Goal: Transaction & Acquisition: Purchase product/service

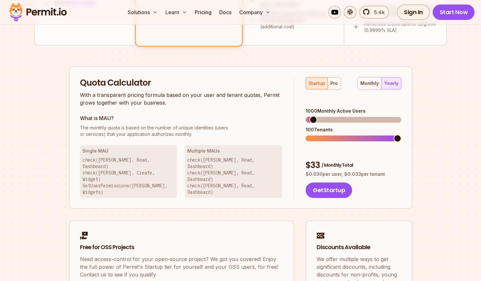
scroll to position [312, 0]
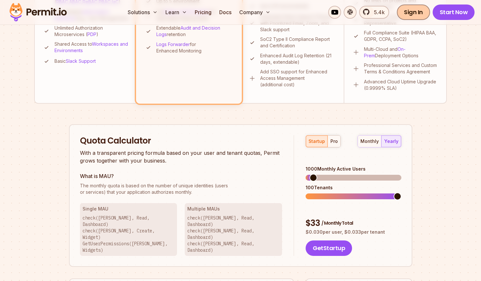
click at [410, 12] on link "Sign In" at bounding box center [413, 12] width 33 height 15
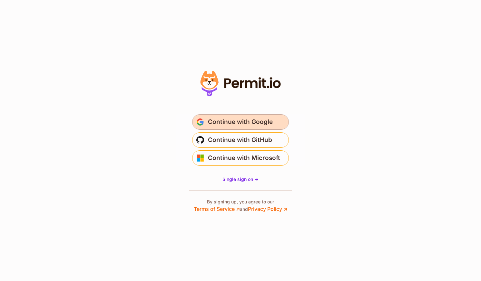
click at [259, 122] on span "Continue with Google" at bounding box center [240, 122] width 65 height 10
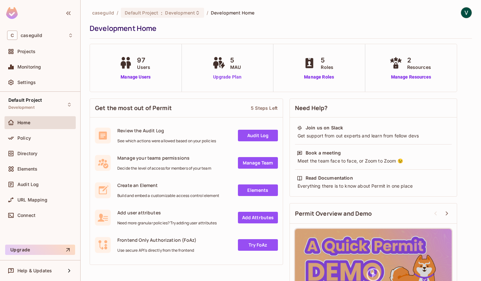
click at [227, 76] on link "Upgrade Plan" at bounding box center [227, 77] width 33 height 7
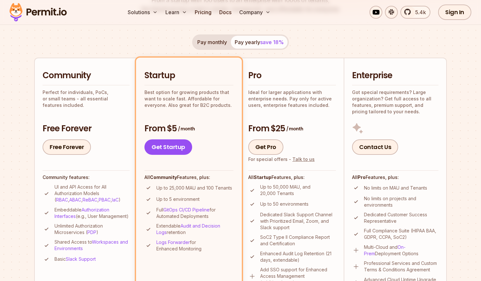
scroll to position [119, 0]
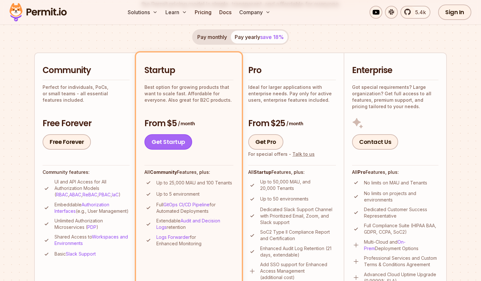
click at [181, 142] on link "Get Startup" at bounding box center [168, 141] width 48 height 15
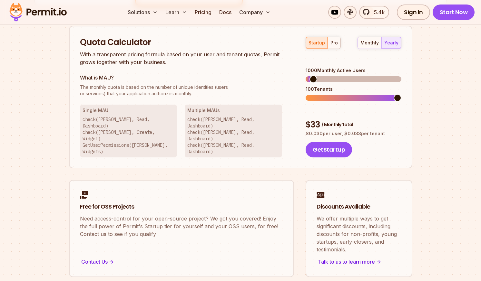
scroll to position [411, 0]
click at [373, 38] on button "monthly" at bounding box center [370, 43] width 24 height 12
click at [369, 41] on div "monthly yearly" at bounding box center [379, 42] width 44 height 12
click at [388, 42] on div "yearly" at bounding box center [391, 42] width 14 height 6
click at [371, 41] on div "monthly" at bounding box center [369, 42] width 18 height 6
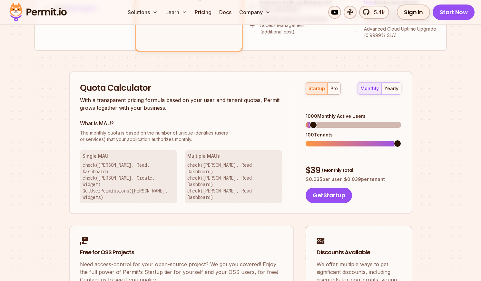
scroll to position [360, 0]
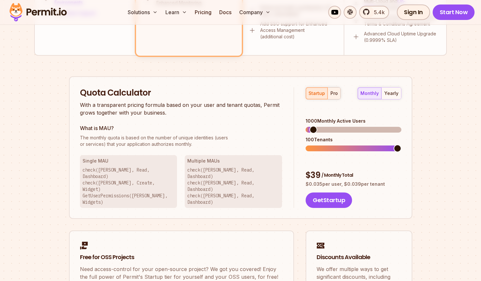
click at [335, 90] on div "pro" at bounding box center [333, 93] width 7 height 6
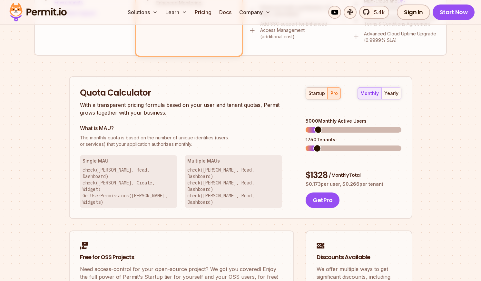
click at [316, 93] on div "startup" at bounding box center [316, 93] width 16 height 6
click at [306, 126] on span at bounding box center [310, 130] width 8 height 8
click at [306, 145] on span at bounding box center [310, 149] width 8 height 8
click at [314, 146] on span at bounding box center [353, 149] width 95 height 6
click at [324, 146] on span at bounding box center [353, 149] width 95 height 6
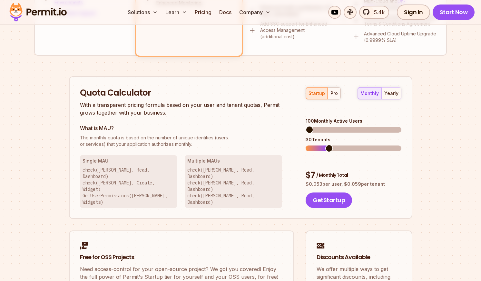
click at [329, 145] on span at bounding box center [329, 149] width 8 height 8
click at [331, 145] on span at bounding box center [329, 149] width 8 height 8
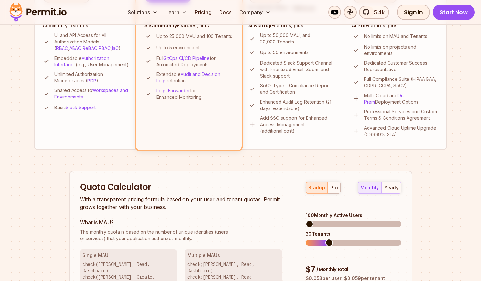
scroll to position [269, 0]
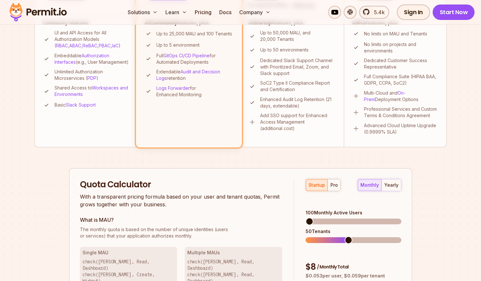
click at [345, 237] on span at bounding box center [349, 241] width 8 height 8
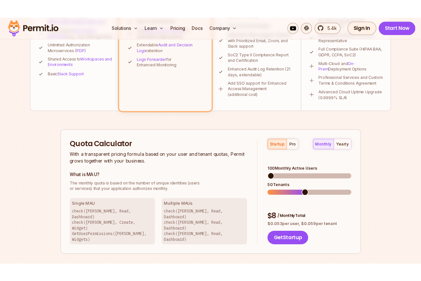
scroll to position [311, 0]
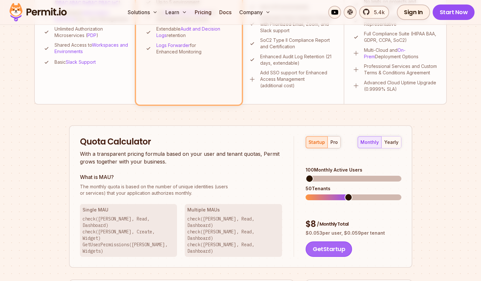
click at [337, 242] on button "Get Startup" at bounding box center [329, 249] width 46 height 15
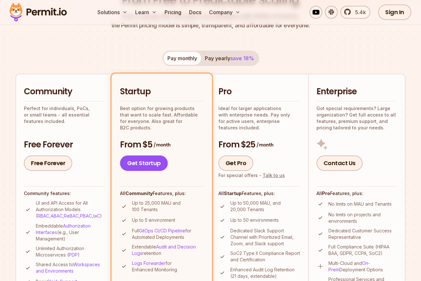
scroll to position [0, 0]
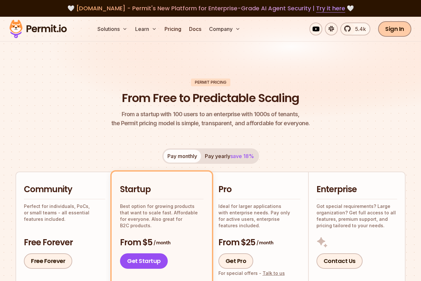
click at [390, 31] on link "Sign In" at bounding box center [394, 28] width 33 height 15
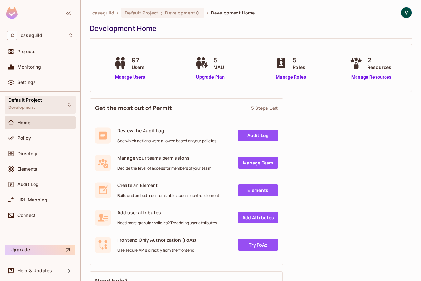
click at [41, 107] on div "Default Project Development" at bounding box center [40, 105] width 71 height 18
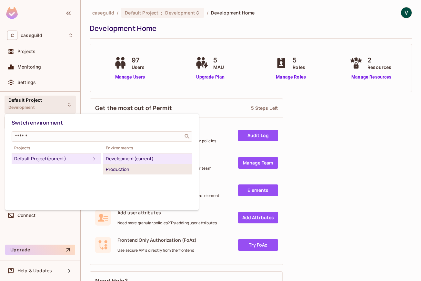
click at [117, 167] on div "Production" at bounding box center [148, 170] width 84 height 8
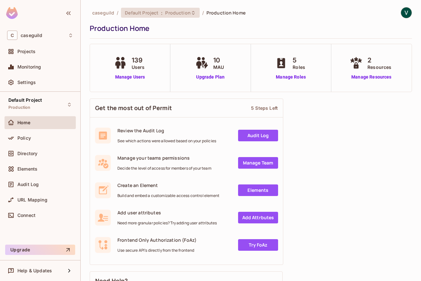
click at [187, 15] on span "Production" at bounding box center [177, 13] width 25 height 6
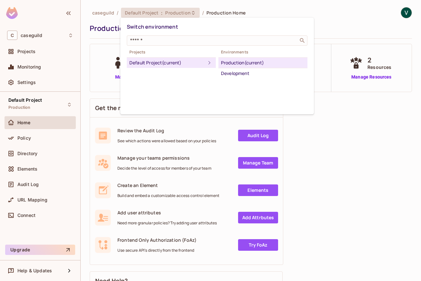
click at [376, 128] on div at bounding box center [210, 140] width 421 height 281
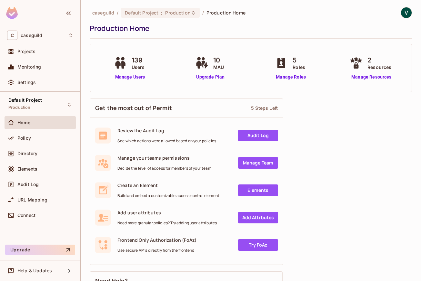
scroll to position [5, 0]
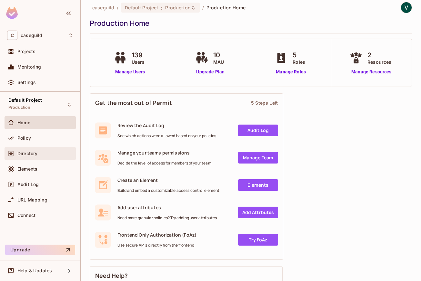
click at [33, 152] on span "Directory" at bounding box center [27, 153] width 20 height 5
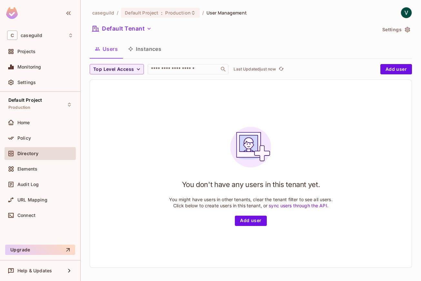
click at [152, 49] on button "Instances" at bounding box center [145, 49] width 44 height 16
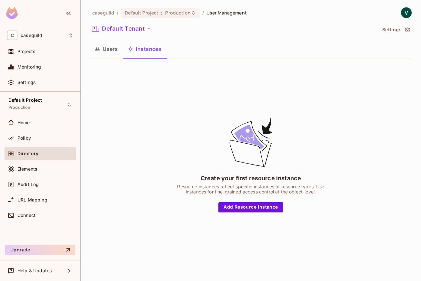
click at [108, 51] on button "Users" at bounding box center [106, 49] width 33 height 16
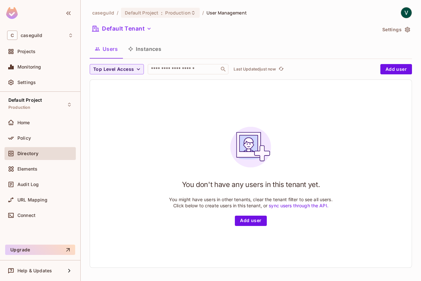
click at [129, 34] on div "Default Tenant" at bounding box center [233, 30] width 287 height 12
click at [129, 30] on button "Default Tenant" at bounding box center [122, 29] width 64 height 10
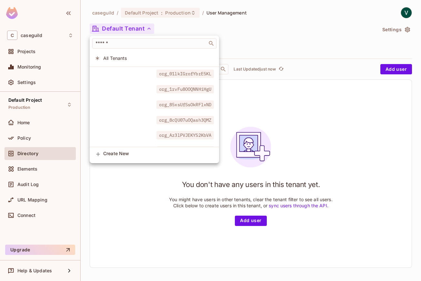
click at [142, 215] on div at bounding box center [210, 140] width 421 height 281
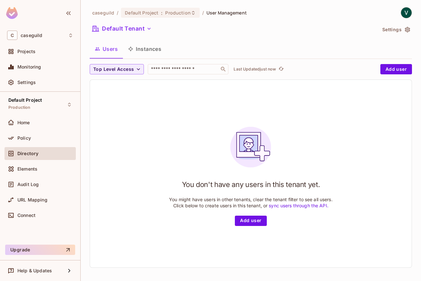
scroll to position [0, 0]
click at [158, 54] on button "Instances" at bounding box center [145, 49] width 44 height 16
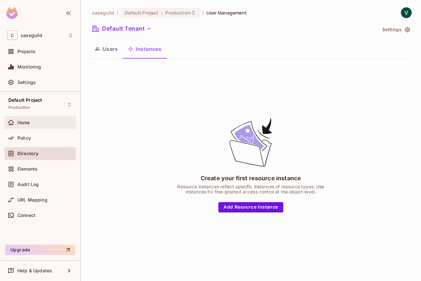
click at [26, 122] on span "Home" at bounding box center [23, 122] width 13 height 5
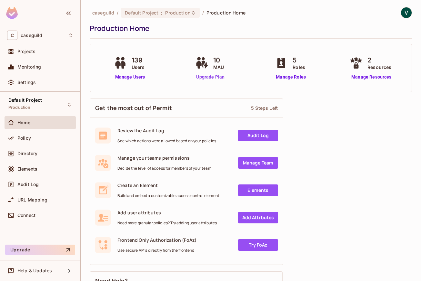
click at [202, 80] on link "Upgrade Plan" at bounding box center [210, 77] width 33 height 7
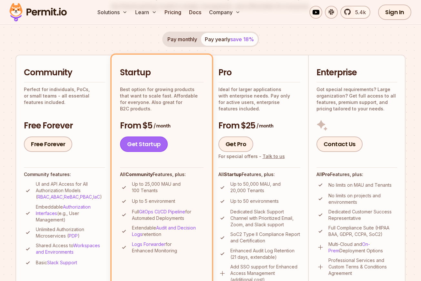
click at [142, 147] on link "Get Startup" at bounding box center [144, 144] width 48 height 15
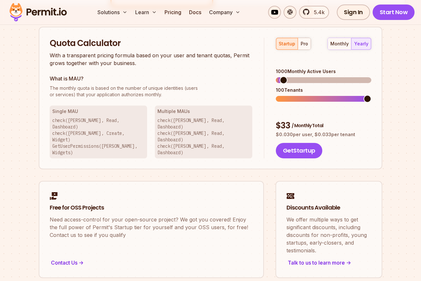
scroll to position [418, 0]
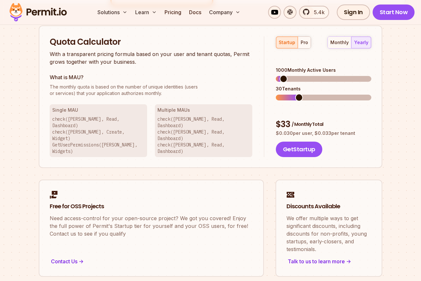
click at [301, 94] on span at bounding box center [299, 98] width 8 height 8
click at [284, 75] on span at bounding box center [288, 79] width 8 height 8
click at [315, 94] on span at bounding box center [319, 98] width 8 height 8
click at [279, 75] on span at bounding box center [283, 79] width 8 height 8
click at [276, 75] on span at bounding box center [280, 79] width 8 height 8
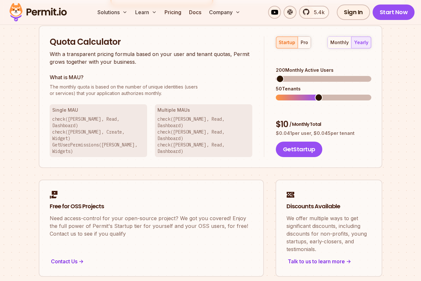
click at [315, 94] on span at bounding box center [319, 98] width 8 height 8
click at [276, 75] on span at bounding box center [280, 79] width 8 height 8
click at [315, 94] on span at bounding box center [319, 98] width 8 height 8
click at [295, 142] on button "Get Startup" at bounding box center [299, 149] width 46 height 15
drag, startPoint x: 297, startPoint y: 126, endPoint x: 349, endPoint y: 63, distance: 81.5
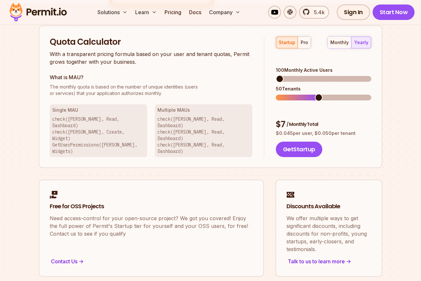
click at [349, 63] on div "startup pro monthly yearly 100 Monthly Active Users 50 Tenants $ 7 / Monthly To…" at bounding box center [317, 96] width 107 height 121
click at [338, 38] on button "monthly" at bounding box center [339, 43] width 24 height 12
click at [291, 142] on button "Get Startup" at bounding box center [299, 149] width 46 height 15
